Goal: Task Accomplishment & Management: Manage account settings

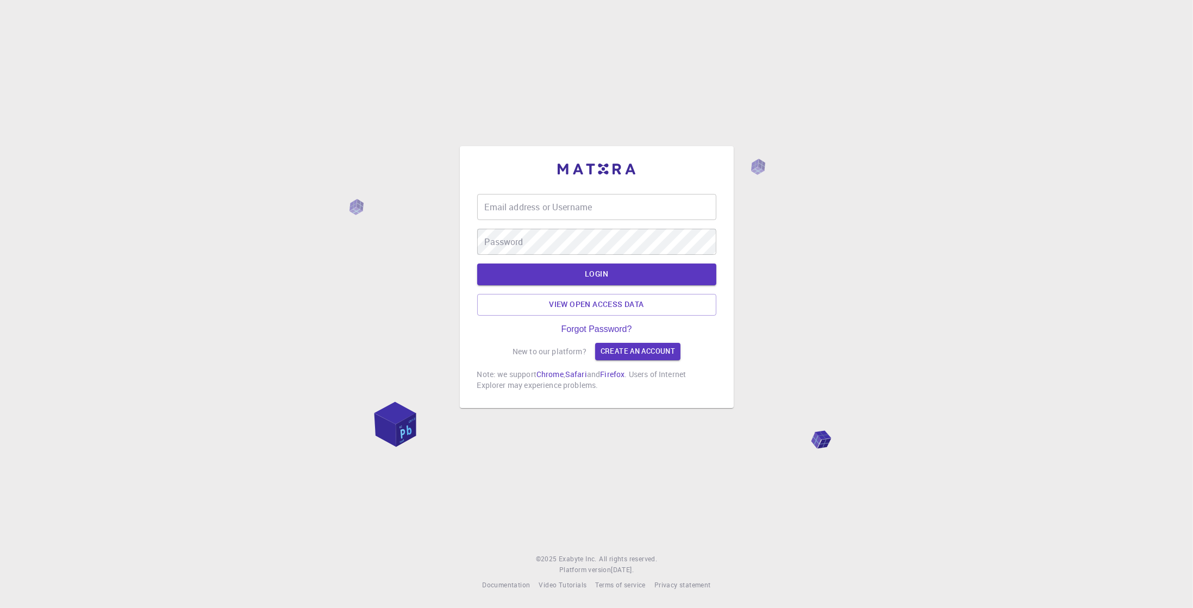
click at [593, 214] on input "Email address or Username" at bounding box center [596, 207] width 239 height 26
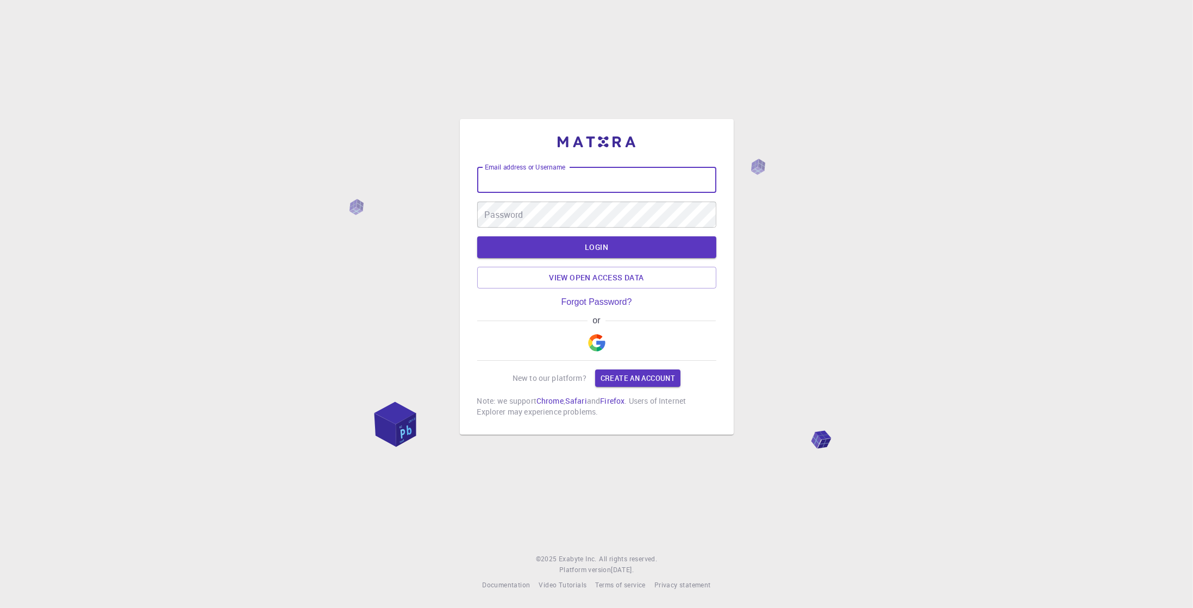
click at [591, 182] on input "Email address or Username" at bounding box center [596, 180] width 239 height 26
type input "tson369"
click at [607, 245] on button "LOGIN" at bounding box center [596, 247] width 239 height 22
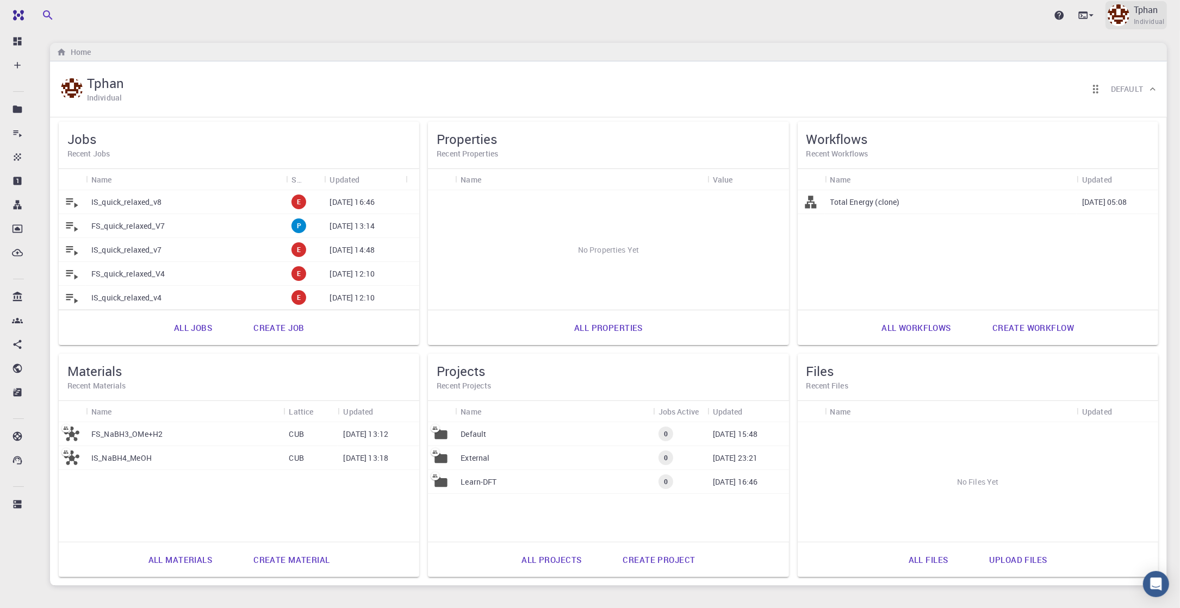
click at [1150, 23] on span "Individual" at bounding box center [1148, 21] width 31 height 11
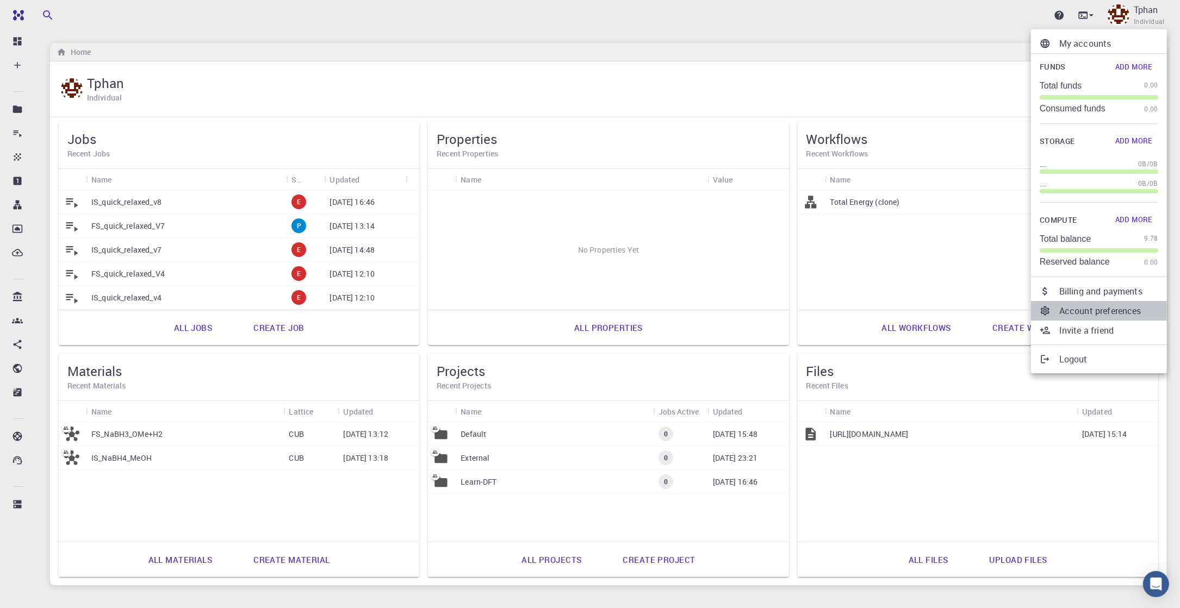
click at [1110, 309] on p "Account preferences" at bounding box center [1108, 310] width 99 height 13
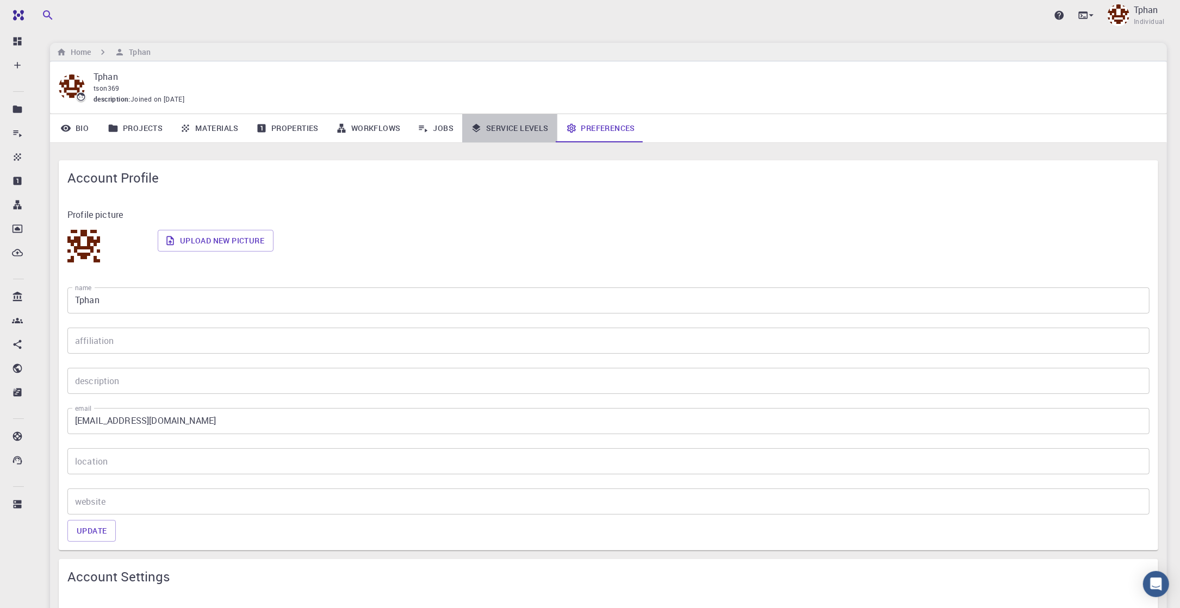
click at [515, 132] on link "Service Levels" at bounding box center [509, 128] width 95 height 28
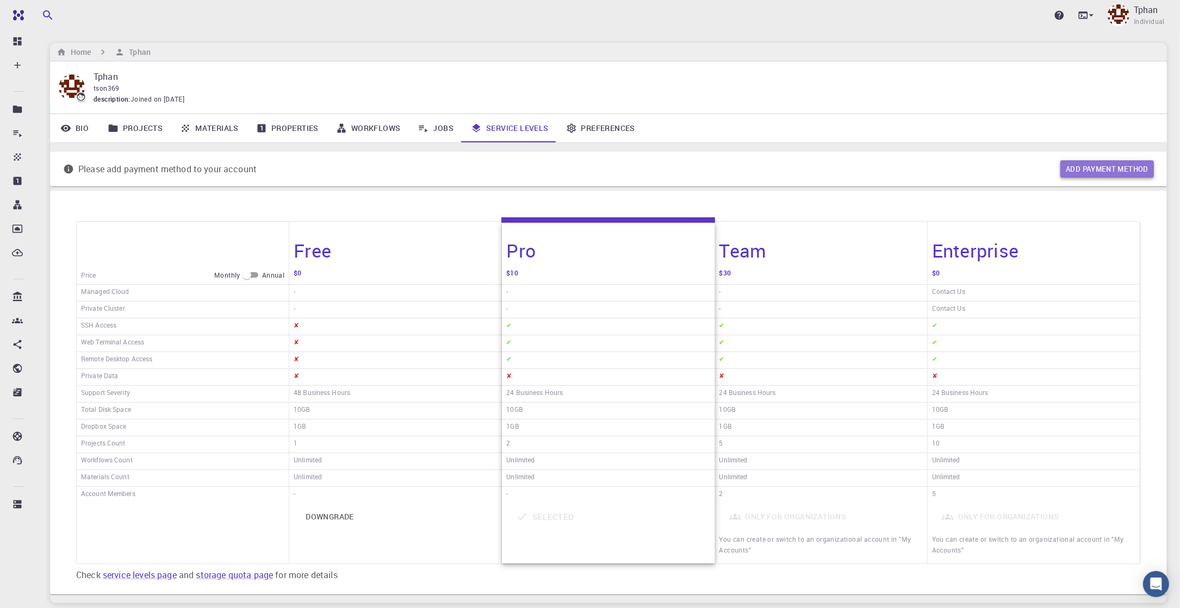
click at [1123, 161] on button "Add payment method" at bounding box center [1106, 168] width 93 height 17
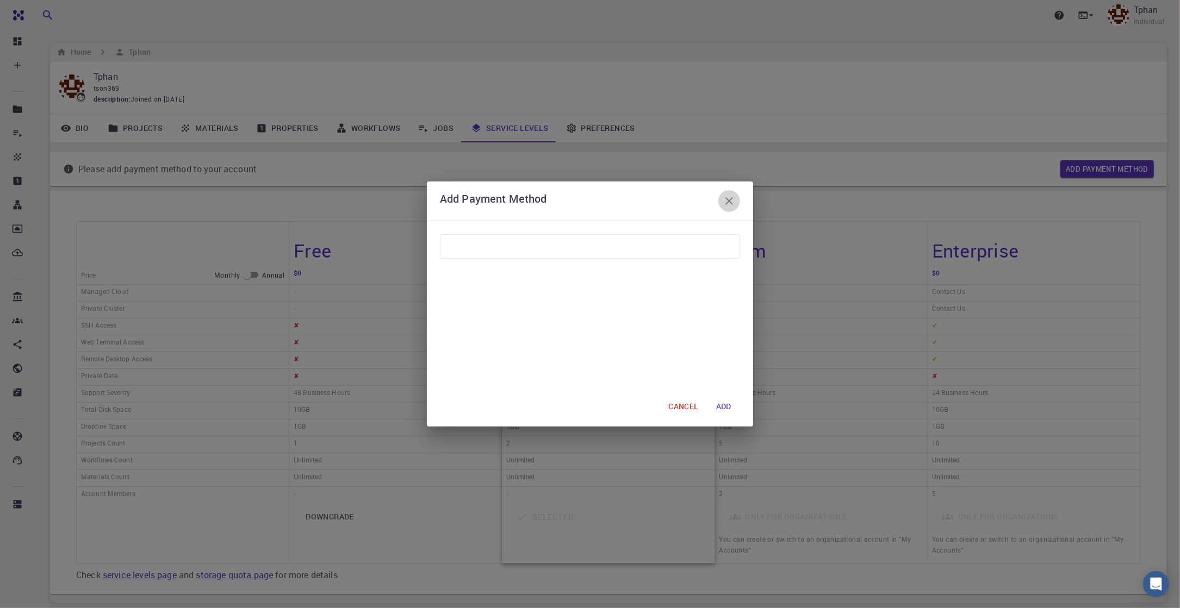
click at [732, 196] on icon "button" at bounding box center [728, 201] width 13 height 13
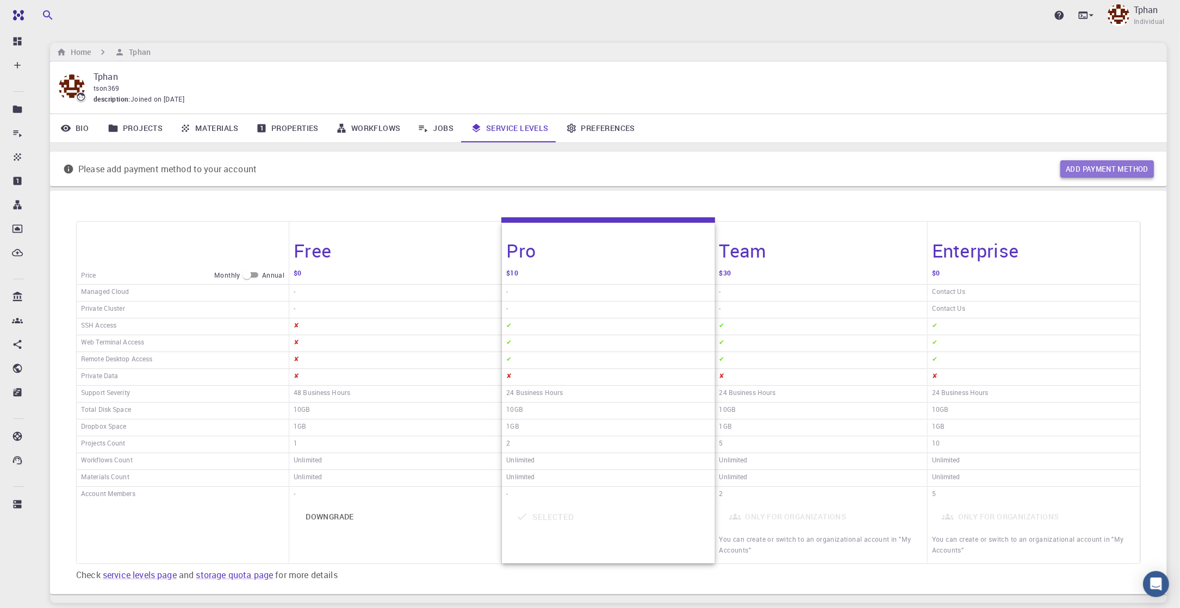
click at [1093, 167] on button "Add payment method" at bounding box center [1106, 168] width 93 height 17
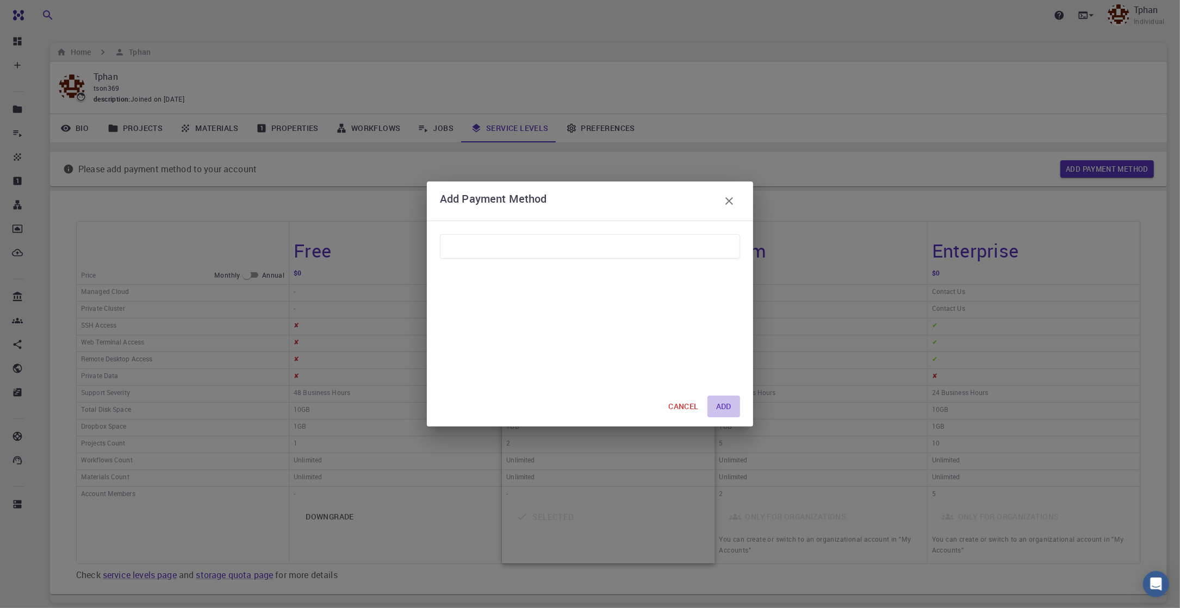
click at [719, 405] on button "ADD" at bounding box center [723, 407] width 33 height 22
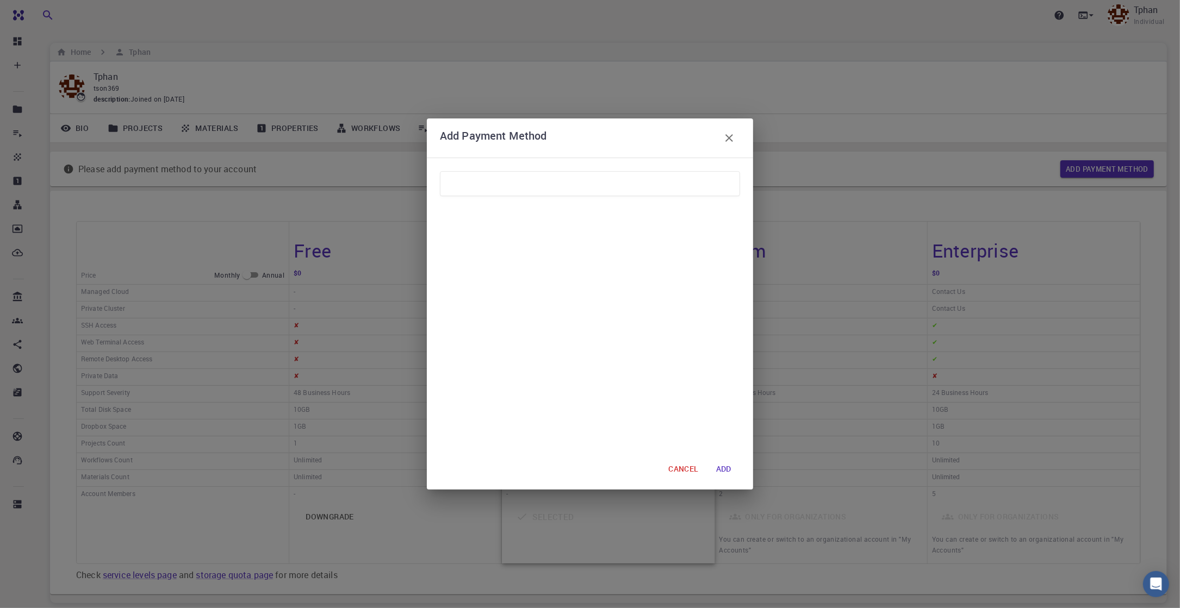
click at [724, 480] on div "CANCEL ADD" at bounding box center [590, 324] width 326 height 332
click at [724, 469] on button "ADD" at bounding box center [723, 470] width 33 height 22
